Goal: Information Seeking & Learning: Learn about a topic

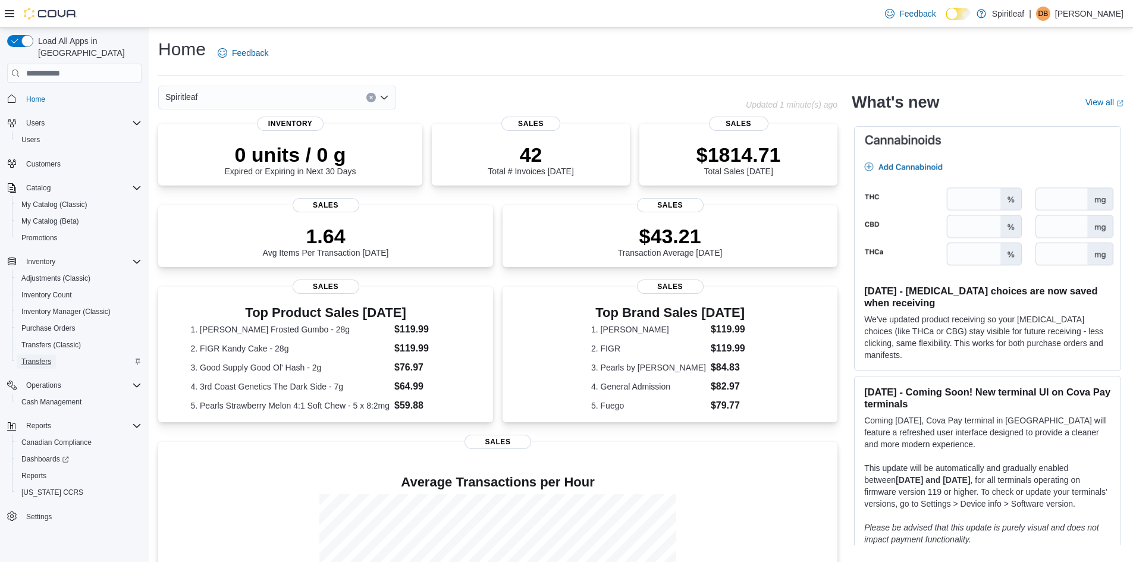
click at [36, 357] on span "Transfers" at bounding box center [36, 362] width 30 height 10
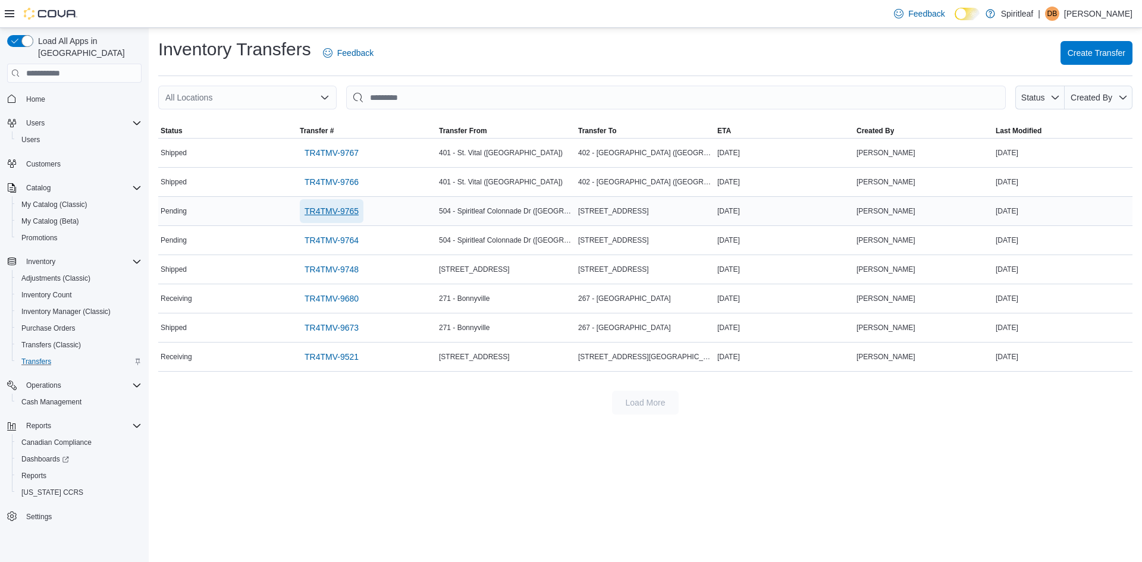
click at [323, 213] on span "TR4TMV-9765" at bounding box center [331, 211] width 54 height 12
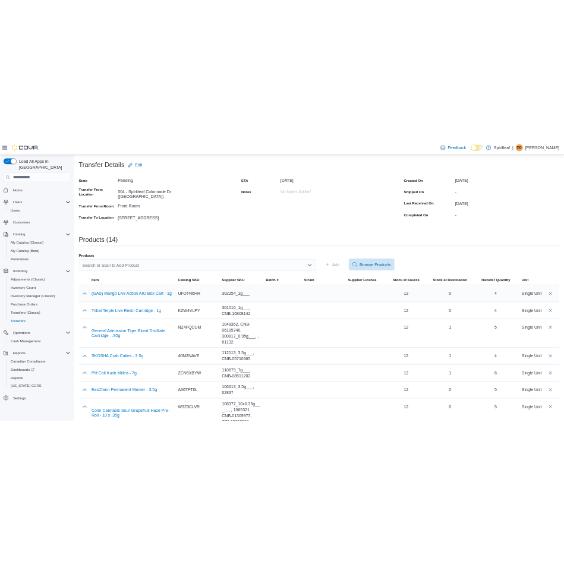
scroll to position [68, 0]
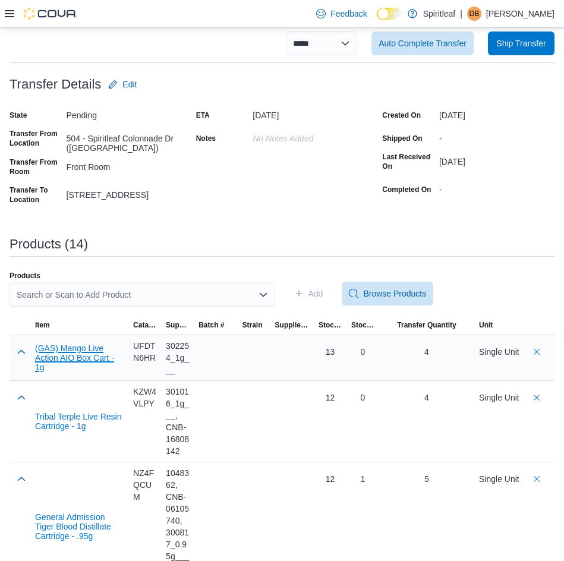
drag, startPoint x: 90, startPoint y: 350, endPoint x: 61, endPoint y: 356, distance: 29.2
click at [61, 356] on button "(GAS) Mango Live Action AIO Box Cart - 1g" at bounding box center [79, 358] width 89 height 29
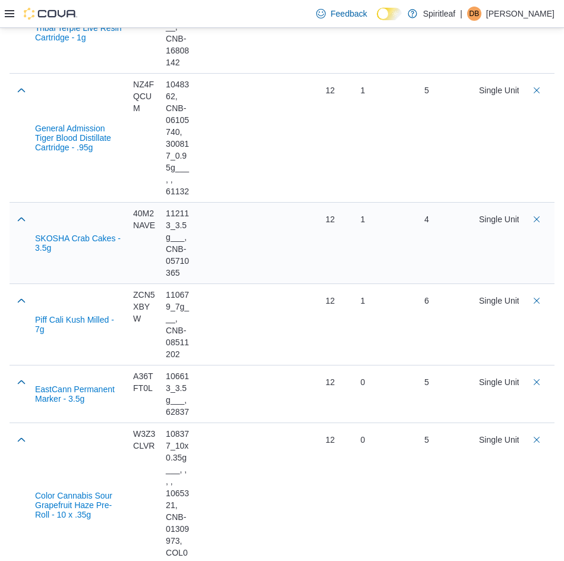
scroll to position [484, 0]
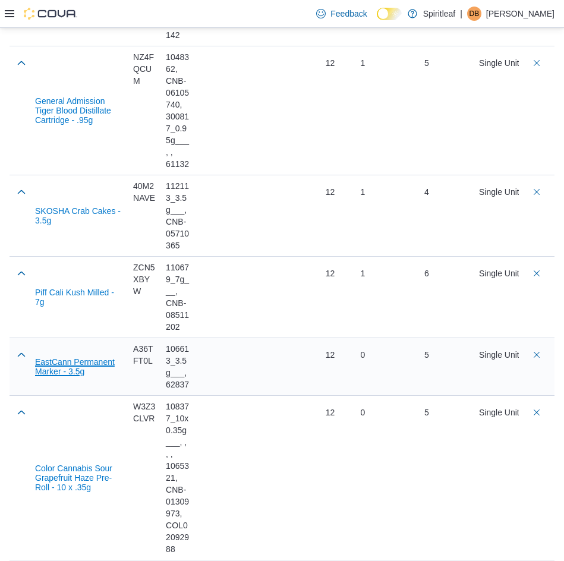
click at [94, 366] on button "EastCann Permanent Marker - 3.5g" at bounding box center [79, 366] width 89 height 19
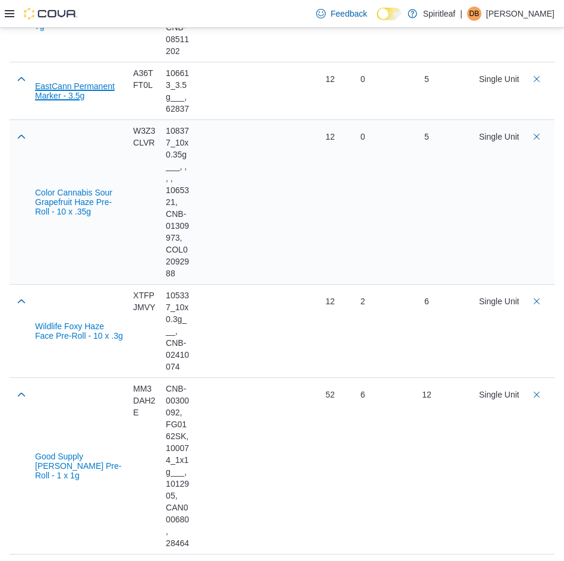
scroll to position [781, 0]
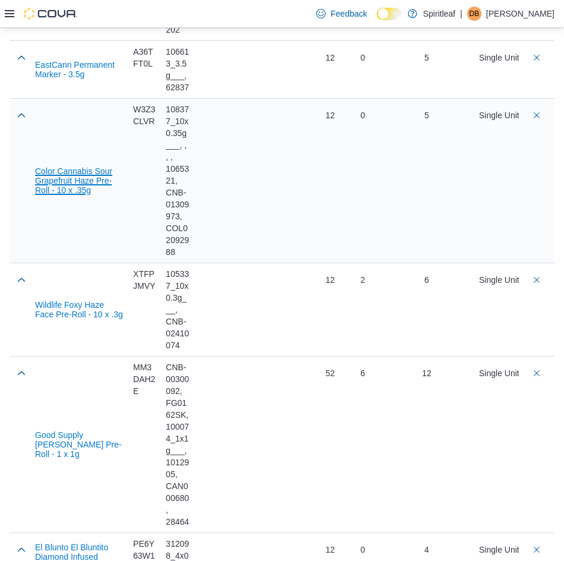
click at [71, 188] on button "Color Cannabis Sour Grapefruit Haze Pre-Roll - 10 x .35g" at bounding box center [79, 180] width 89 height 29
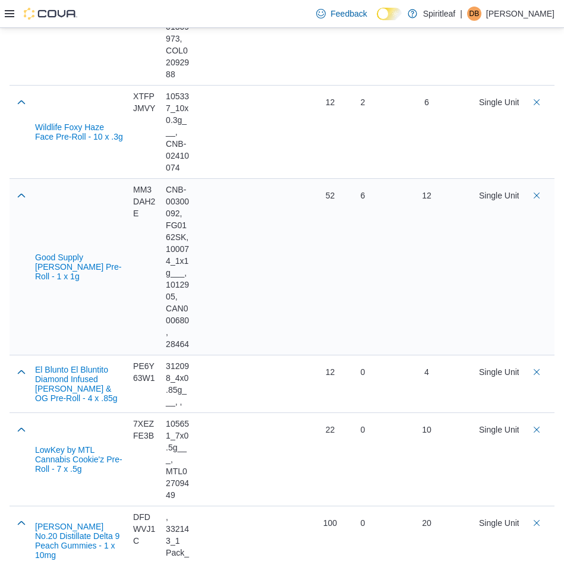
scroll to position [960, 0]
click at [83, 132] on button "Wildlife Foxy Haze Face Pre-Roll - 10 x .3g" at bounding box center [79, 131] width 89 height 19
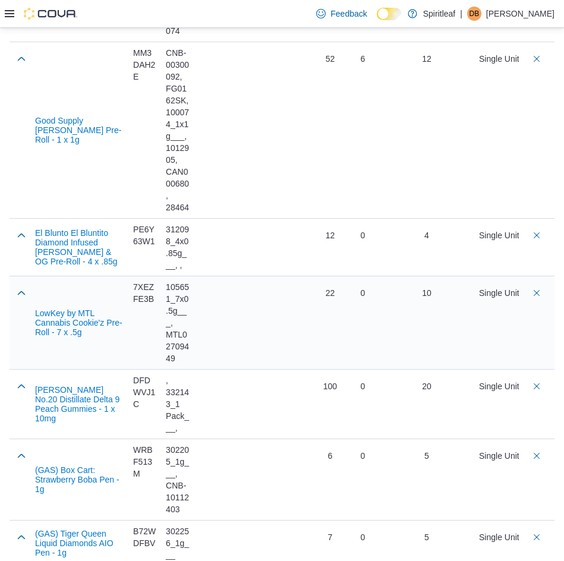
scroll to position [1111, 0]
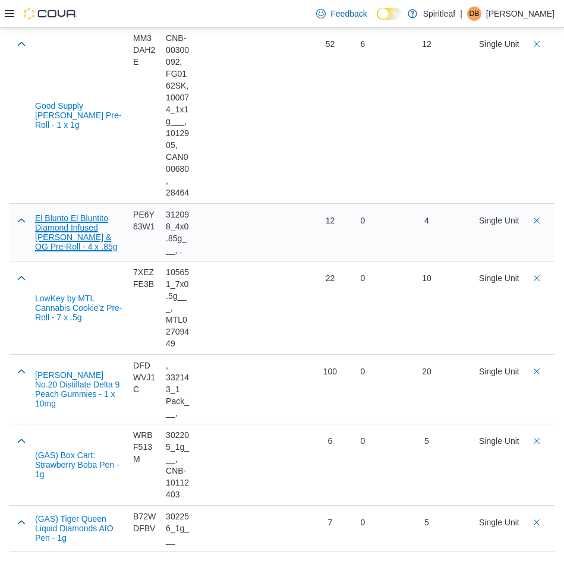
click at [95, 228] on button "El Blunto El Bluntito Diamond Infused Tiffany & OG Pre-Roll - 4 x .85g" at bounding box center [79, 232] width 89 height 38
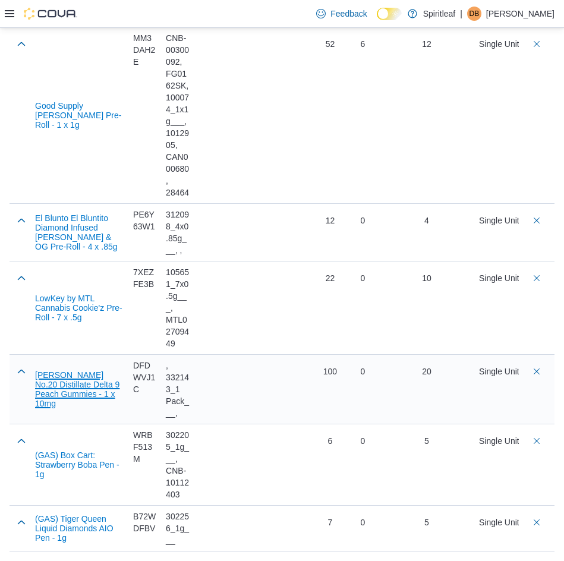
click at [61, 381] on button "Glenn's No.20 Distillate Delta 9 Peach Gummies - 1 x 10mg" at bounding box center [79, 389] width 89 height 38
click at [76, 464] on button "(GAS) Box Cart: Strawberry Boba Pen - 1g" at bounding box center [79, 465] width 89 height 29
click at [104, 526] on button "(GAS) Tiger Queen Liquid Diamonds AIO Pen - 1g" at bounding box center [79, 528] width 89 height 29
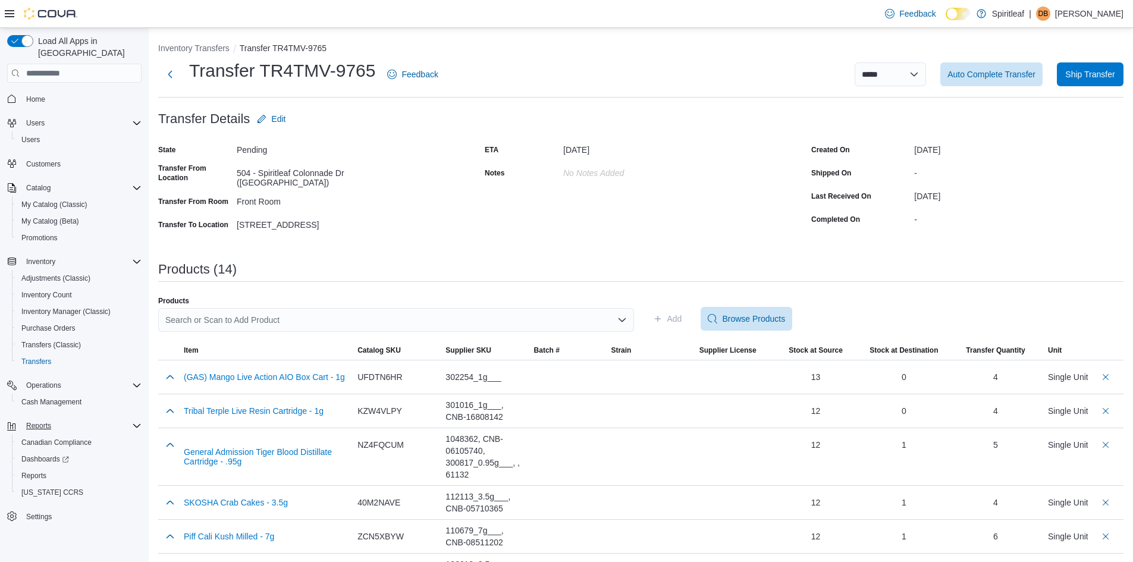
click at [81, 419] on div "Reports" at bounding box center [81, 426] width 120 height 14
click at [114, 419] on div "Reports" at bounding box center [81, 426] width 120 height 14
click at [91, 469] on div "Reports" at bounding box center [79, 476] width 125 height 14
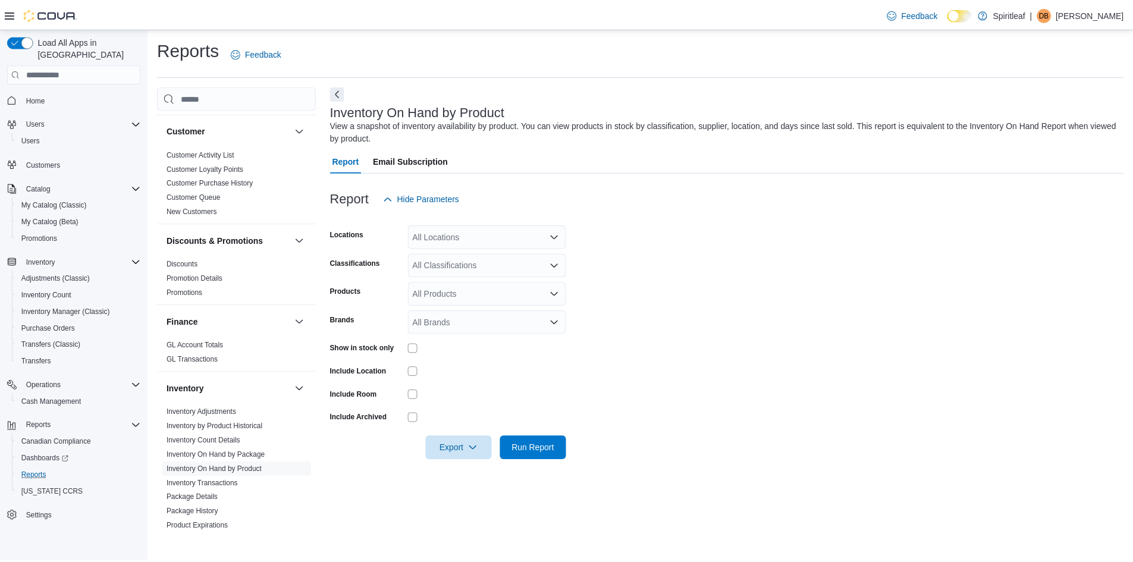
scroll to position [119, 0]
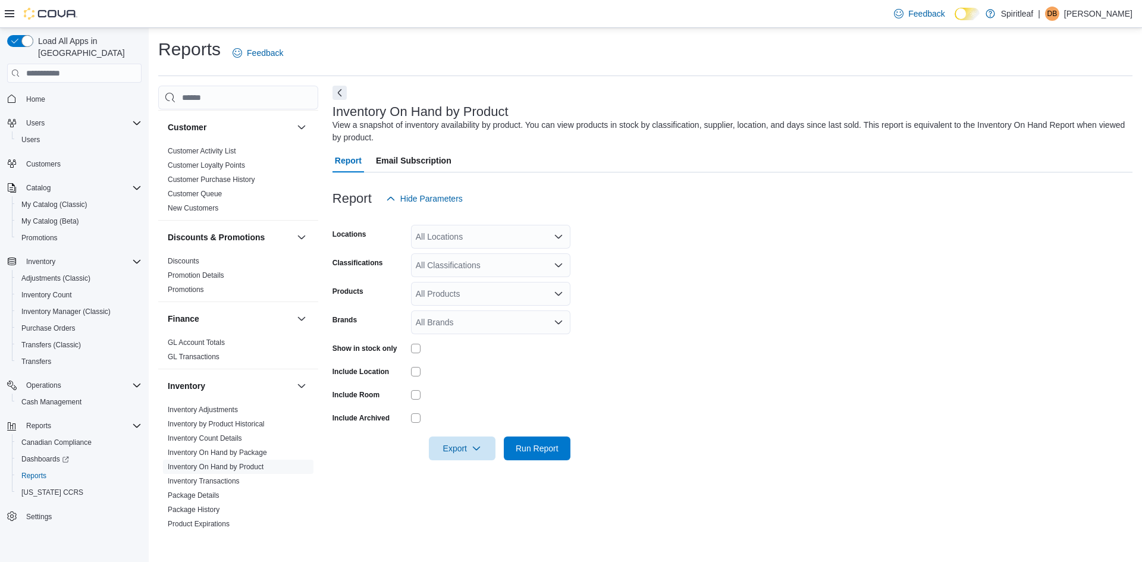
click at [409, 354] on div "Show in stock only" at bounding box center [451, 348] width 238 height 18
click at [461, 229] on div "All Locations" at bounding box center [490, 237] width 159 height 24
type input "***"
click at [479, 262] on span "505 - Spiritleaf Tenth Line Rd (Orleans)" at bounding box center [495, 257] width 82 height 12
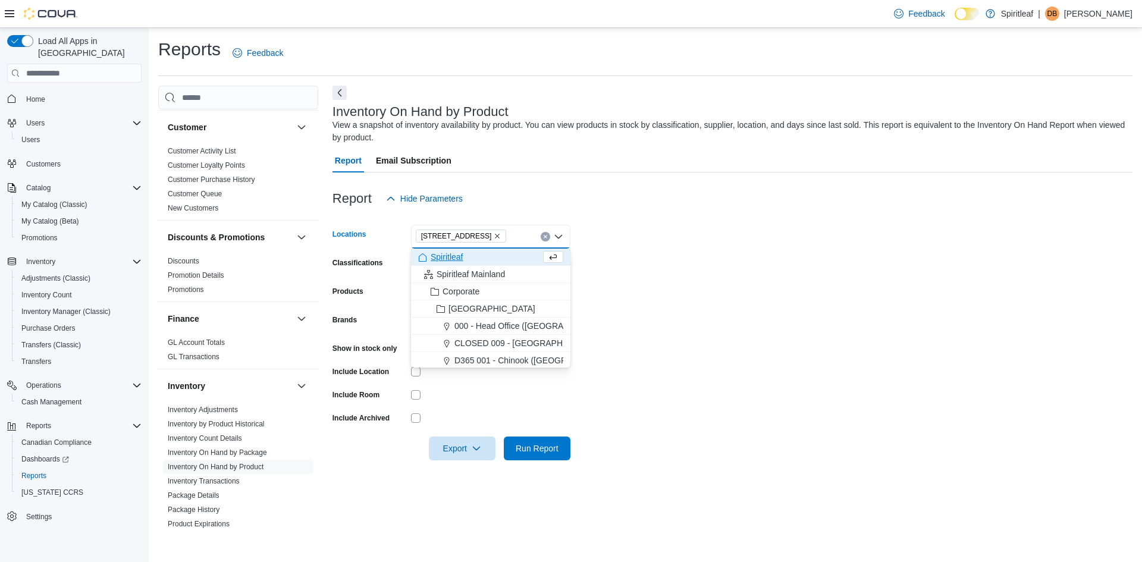
click at [481, 401] on div at bounding box center [490, 394] width 159 height 18
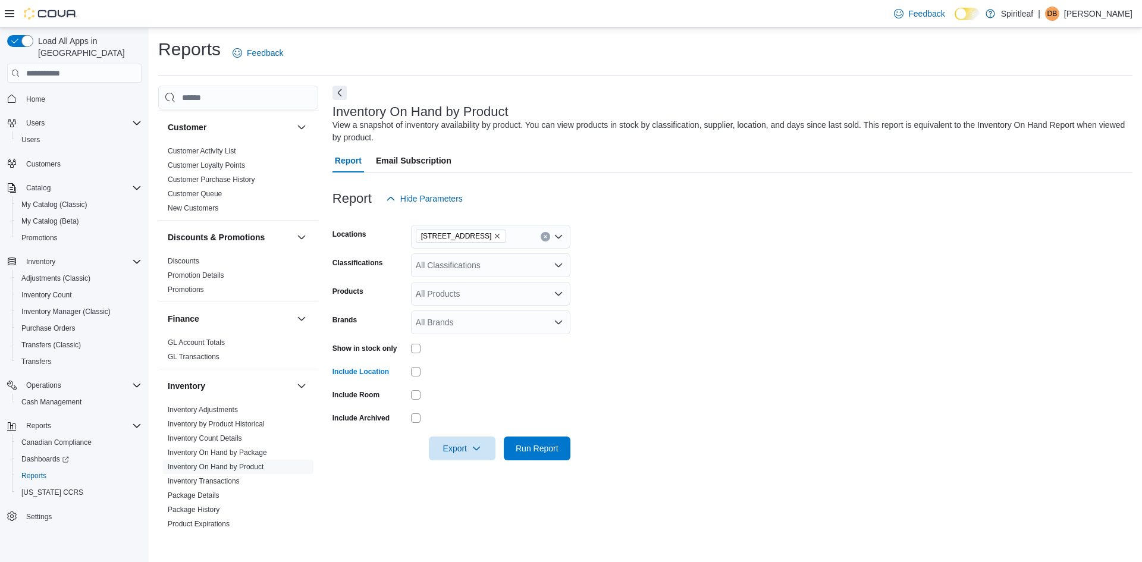
click at [467, 274] on div "All Classifications" at bounding box center [490, 265] width 159 height 24
type input "***"
click at [460, 287] on span "Infused Pre-Roll" at bounding box center [465, 285] width 59 height 12
type input "***"
click at [462, 290] on span "Pre-Roll" at bounding box center [451, 285] width 30 height 12
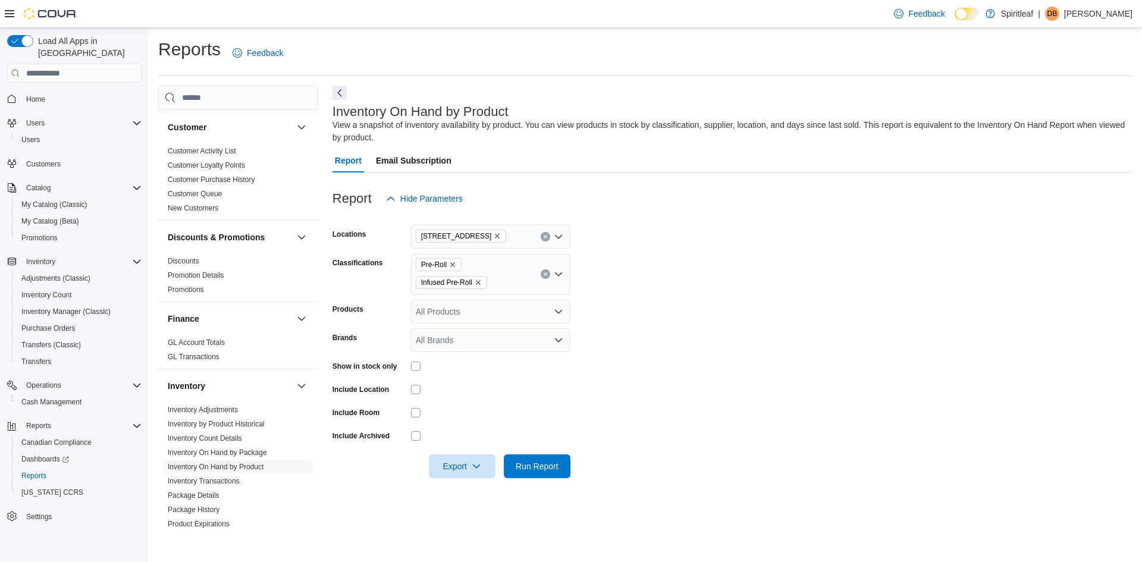
click at [643, 304] on form "Locations 505 - Spiritleaf Tenth Line Rd (Orleans) Classifications Pre-Roll Inf…" at bounding box center [732, 345] width 800 height 268
click at [555, 466] on span "Run Report" at bounding box center [537, 466] width 43 height 12
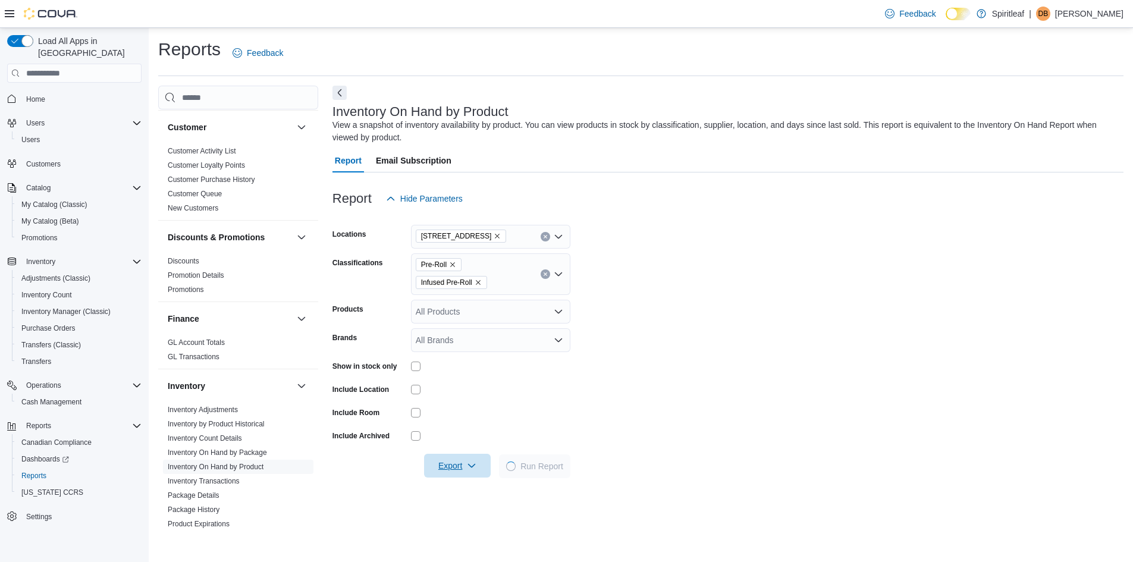
click at [478, 464] on span "Export" at bounding box center [457, 466] width 52 height 24
click at [670, 356] on form "Locations 505 - Spiritleaf Tenth Line Rd (Orleans) Classifications Pre-Roll Inf…" at bounding box center [727, 345] width 791 height 268
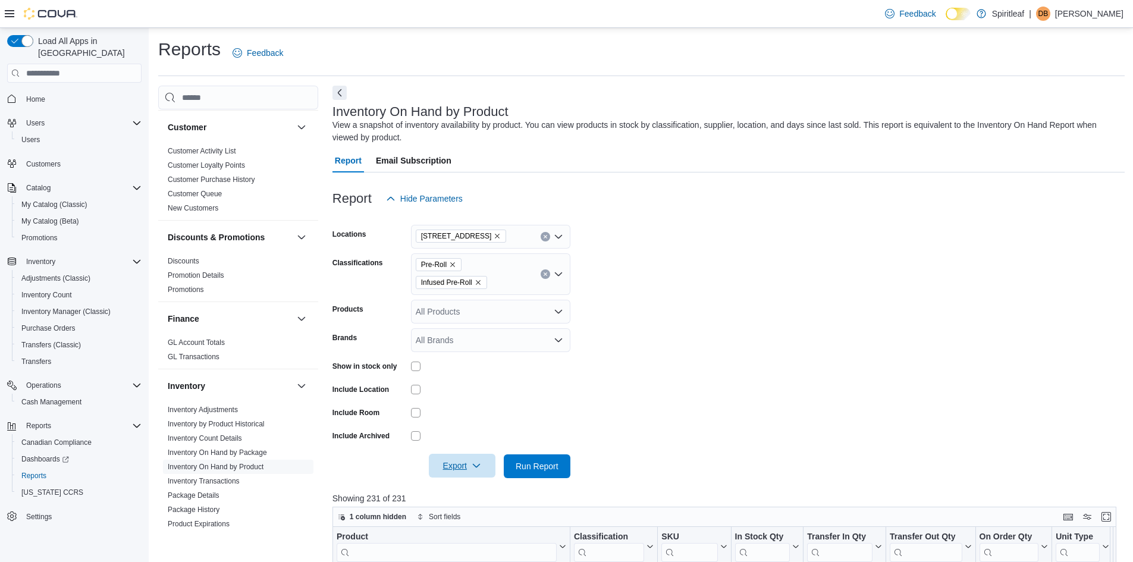
click at [487, 467] on span "Export" at bounding box center [462, 466] width 52 height 24
click at [475, 395] on span "Export to Excel" at bounding box center [464, 395] width 54 height 10
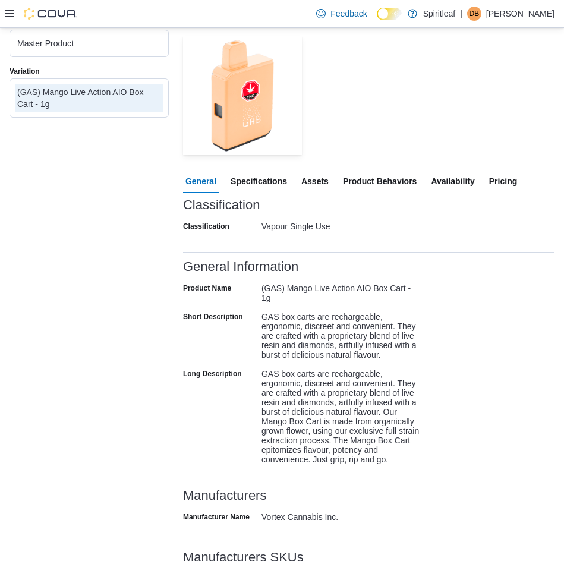
scroll to position [119, 0]
click at [266, 180] on span "Specifications" at bounding box center [259, 181] width 56 height 24
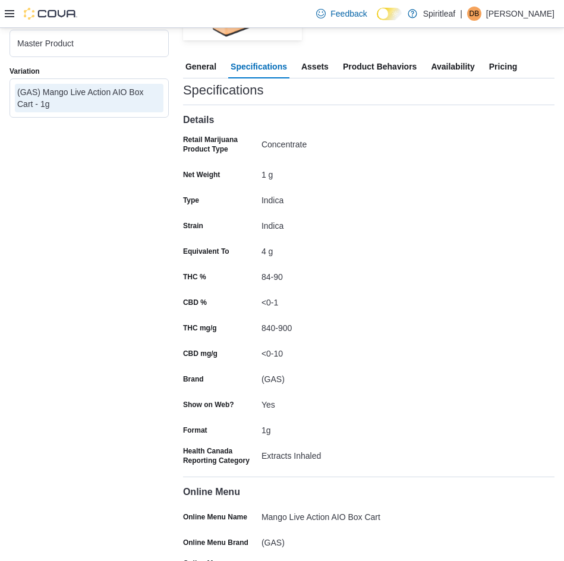
scroll to position [238, 0]
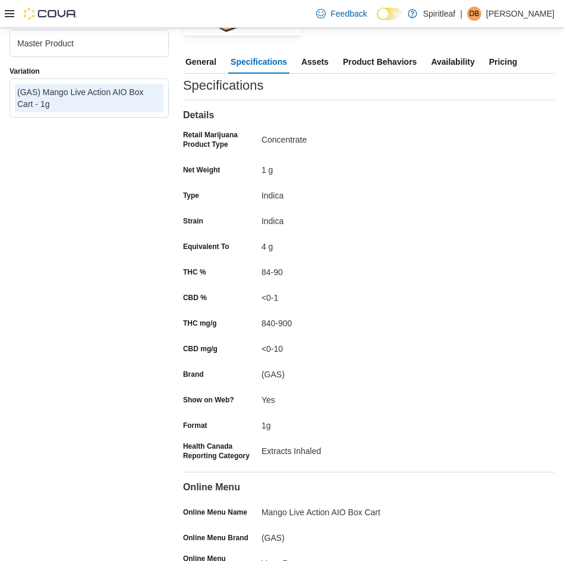
click at [89, 299] on div "Master Product Variation (GAS) Mango Live Action AIO Box Cart - 1g" at bounding box center [89, 252] width 159 height 781
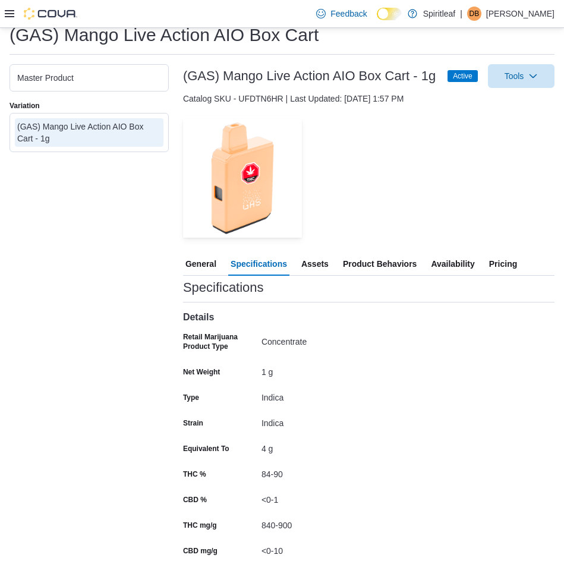
scroll to position [32, 0]
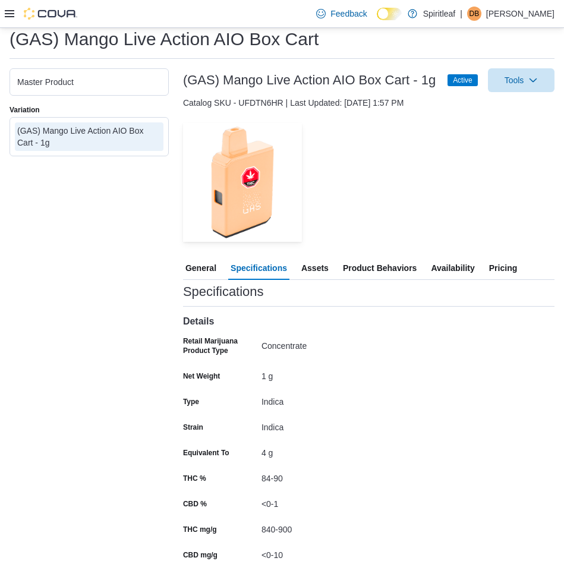
click at [200, 267] on span "General" at bounding box center [201, 268] width 31 height 24
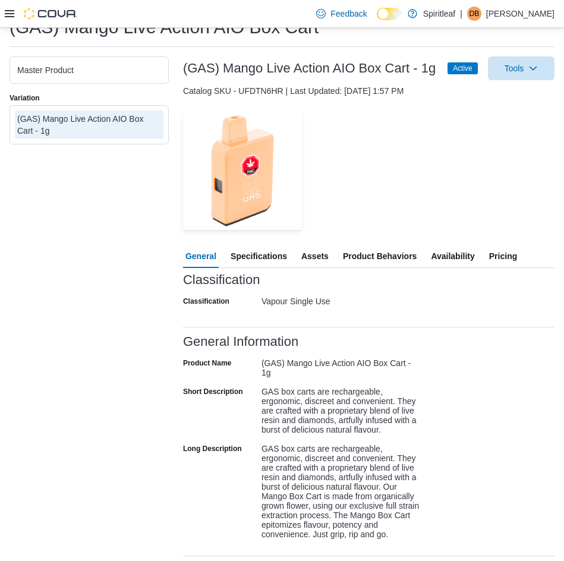
scroll to position [42, 0]
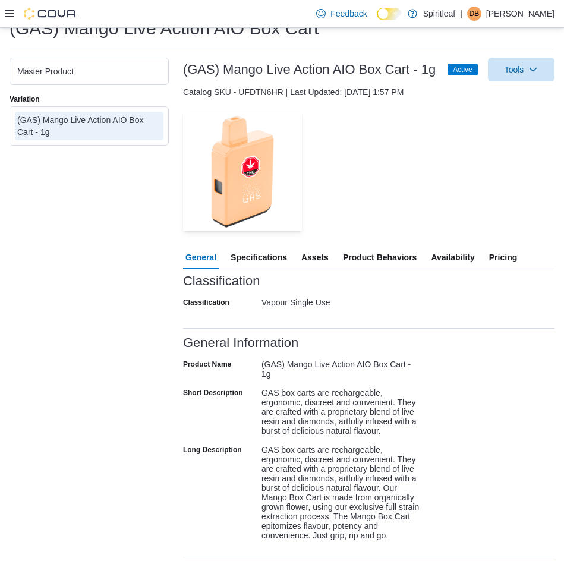
click at [279, 262] on span "Specifications" at bounding box center [259, 258] width 56 height 24
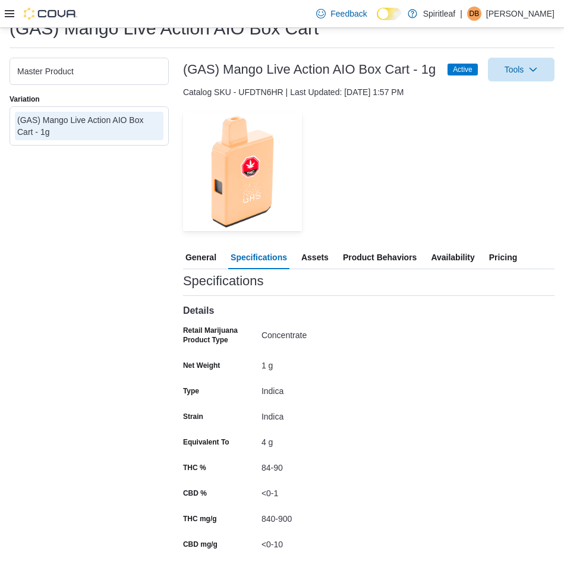
click at [316, 257] on span "Assets" at bounding box center [314, 258] width 27 height 24
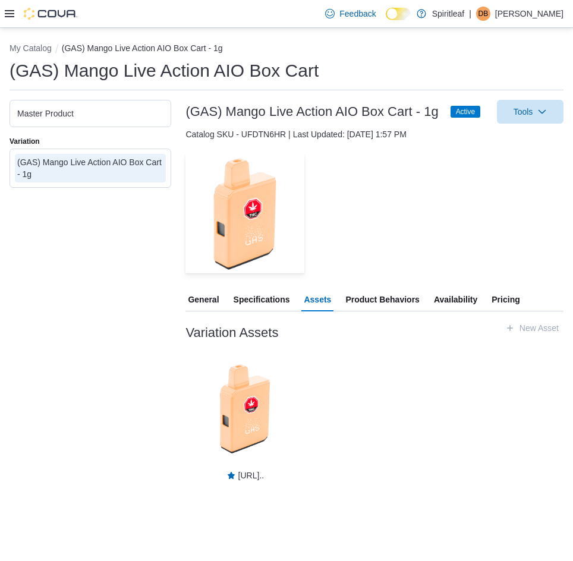
click at [494, 300] on span "Pricing" at bounding box center [506, 300] width 28 height 24
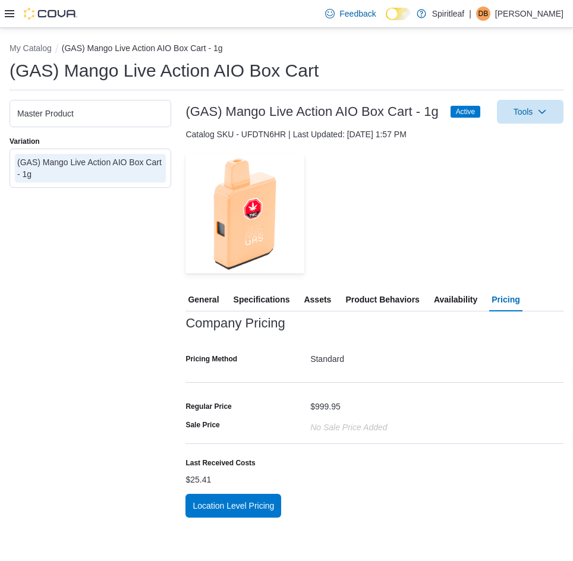
click at [211, 299] on span "General" at bounding box center [203, 300] width 31 height 24
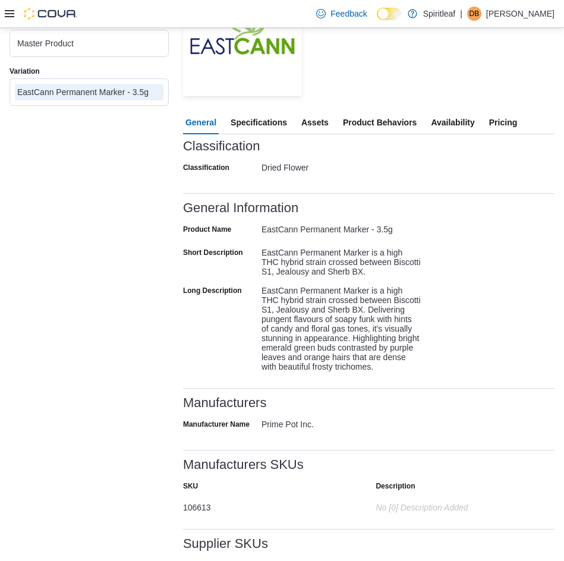
scroll to position [8, 0]
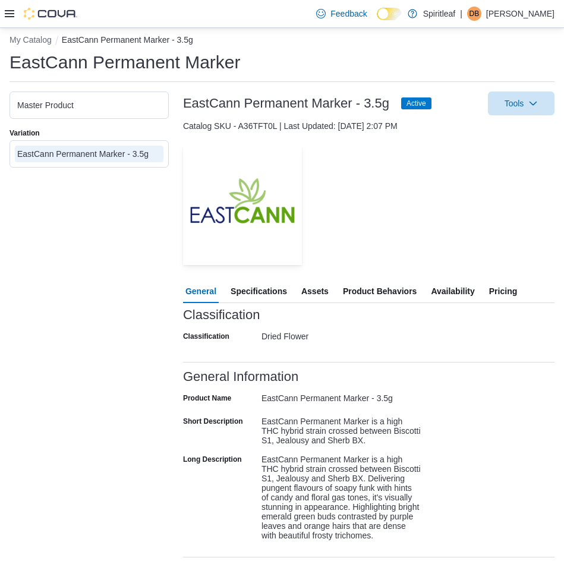
click at [259, 291] on span "Specifications" at bounding box center [259, 291] width 56 height 24
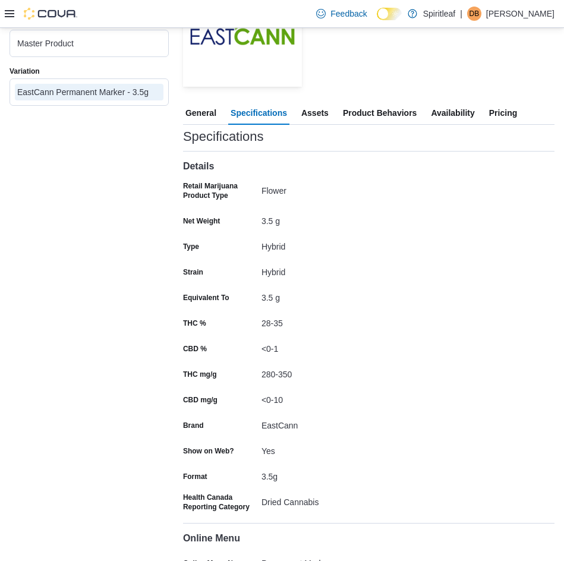
scroll to position [246, 0]
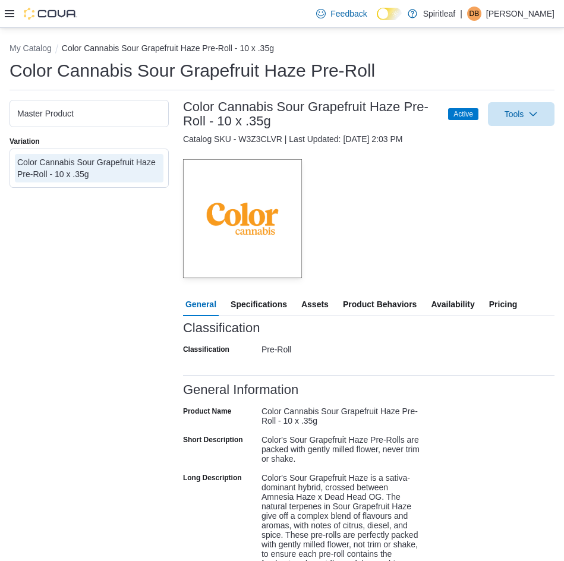
click at [277, 302] on span "Specifications" at bounding box center [259, 305] width 56 height 24
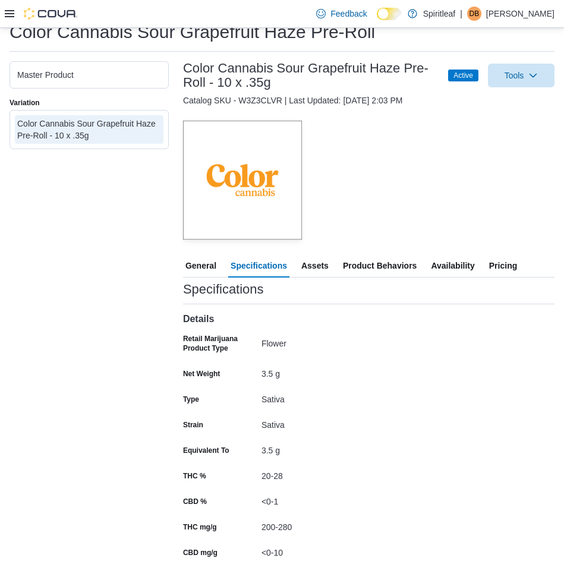
scroll to position [59, 0]
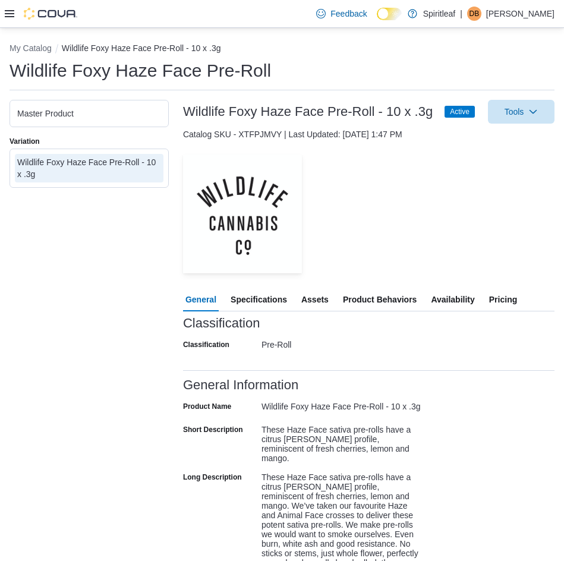
click at [277, 306] on span "Specifications" at bounding box center [259, 300] width 56 height 24
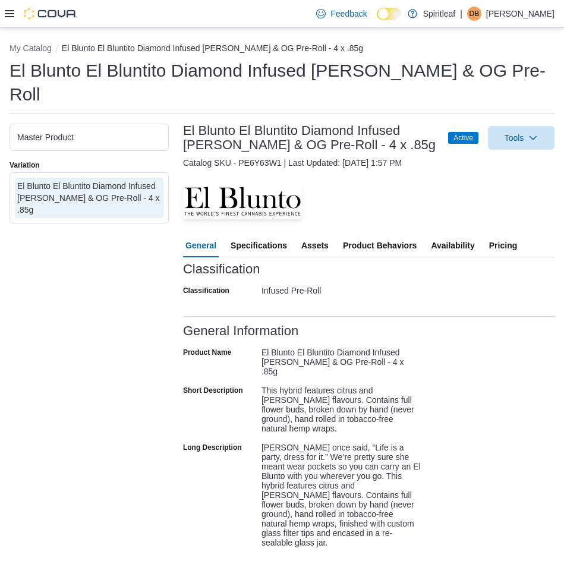
click at [263, 234] on span "Specifications" at bounding box center [259, 246] width 56 height 24
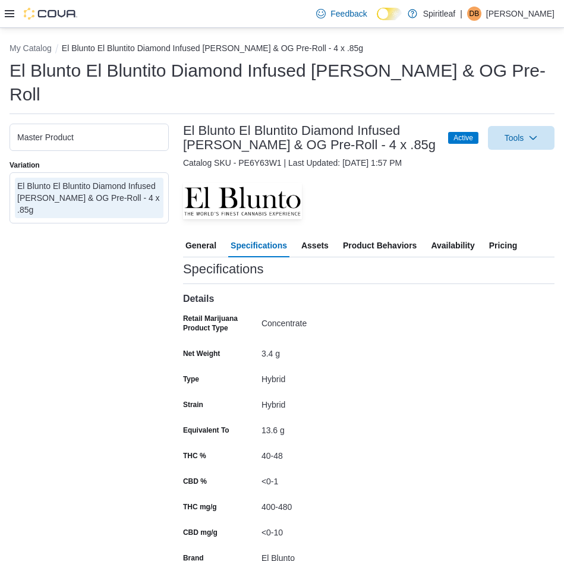
click at [214, 234] on span "General" at bounding box center [201, 246] width 31 height 24
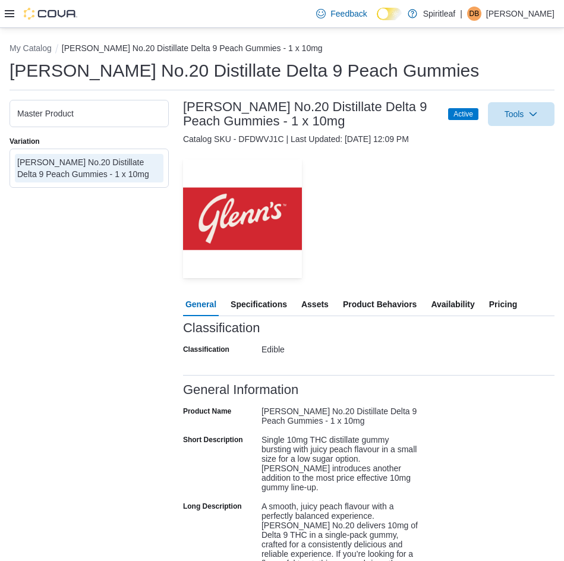
click at [278, 312] on span "Specifications" at bounding box center [259, 305] width 56 height 24
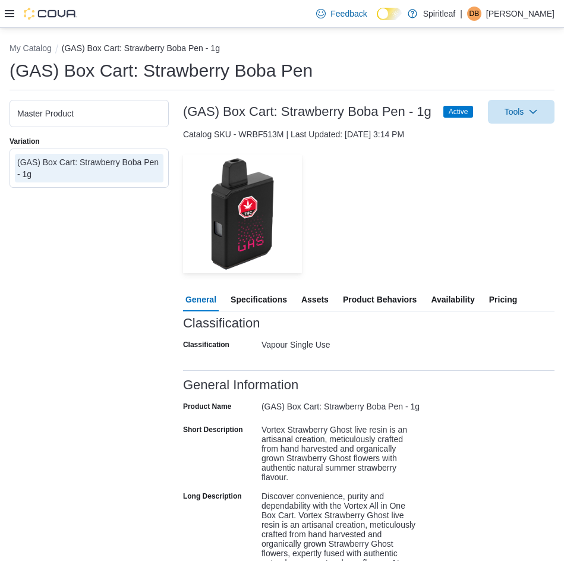
click at [269, 307] on span "Specifications" at bounding box center [259, 300] width 56 height 24
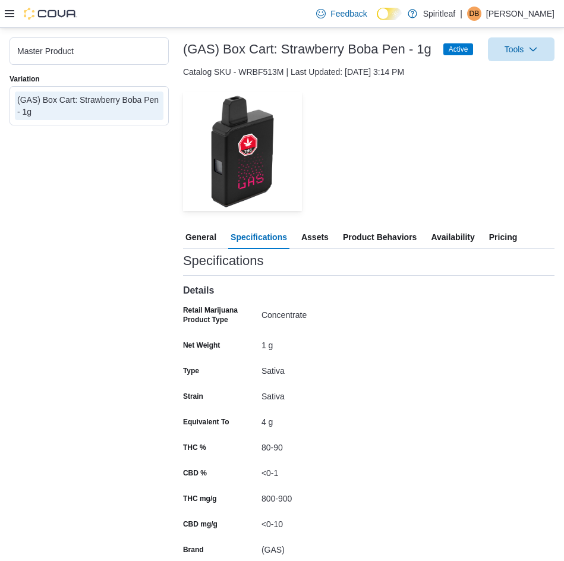
scroll to position [178, 0]
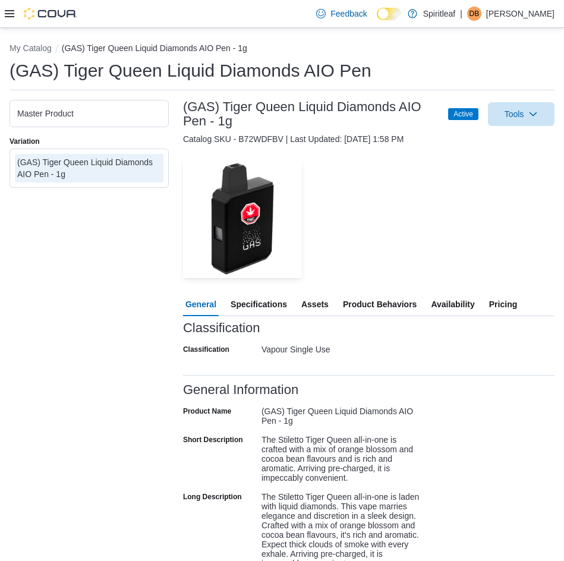
click at [253, 308] on span "Specifications" at bounding box center [259, 305] width 56 height 24
